Goal: Task Accomplishment & Management: Complete application form

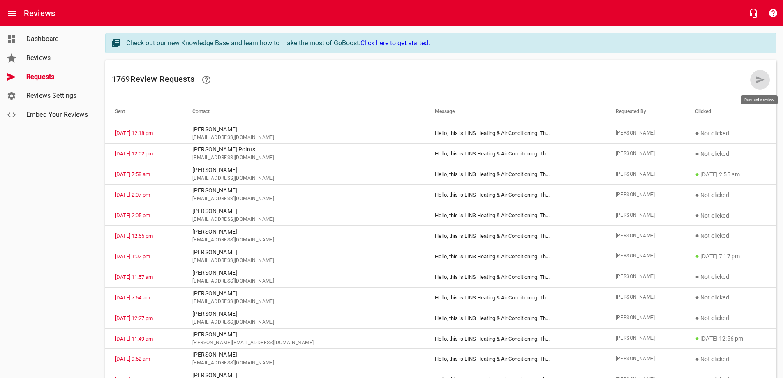
click at [756, 81] on icon at bounding box center [761, 80] width 10 height 10
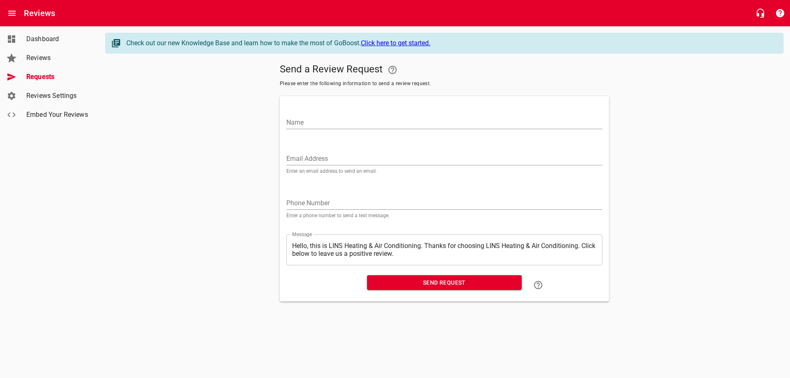
click at [338, 157] on input "Email Address" at bounding box center [444, 158] width 316 height 13
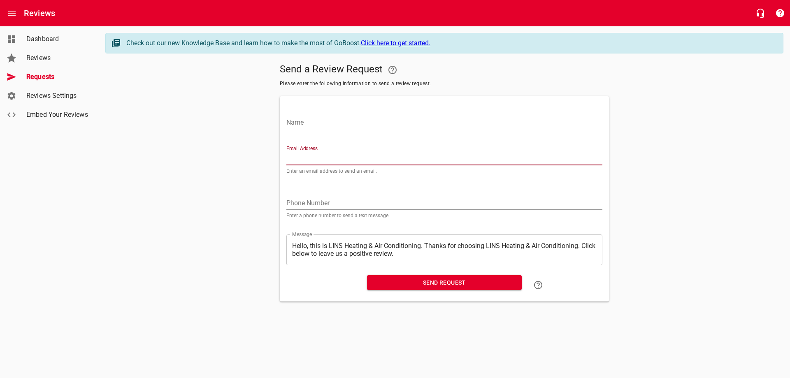
paste input "[PERSON_NAME][EMAIL_ADDRESS][DOMAIN_NAME]"
type input "[PERSON_NAME][EMAIL_ADDRESS][DOMAIN_NAME]"
click at [351, 118] on input "Name" at bounding box center [444, 122] width 316 height 13
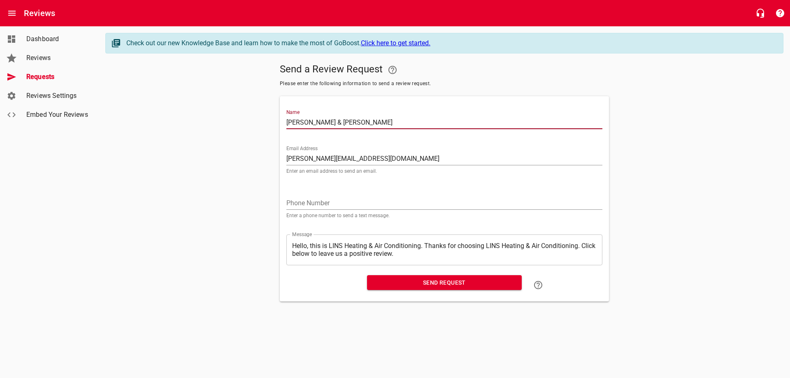
type input "[PERSON_NAME] & [PERSON_NAME]"
click at [435, 281] on span "Send Request" at bounding box center [443, 283] width 141 height 10
